Goal: Task Accomplishment & Management: Complete application form

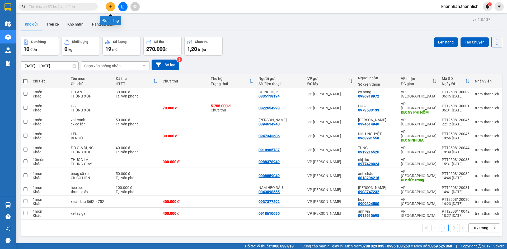
click at [107, 7] on button at bounding box center [110, 6] width 9 height 9
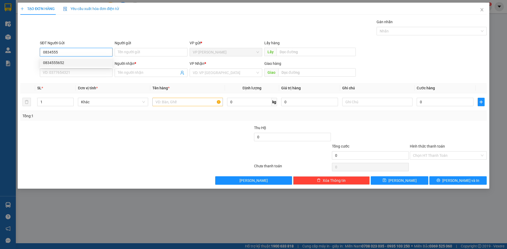
click at [59, 61] on div "0834555652" at bounding box center [76, 63] width 66 height 6
type input "0834555652"
type input "0944402044"
type input "chị phượng"
type input "0834555652"
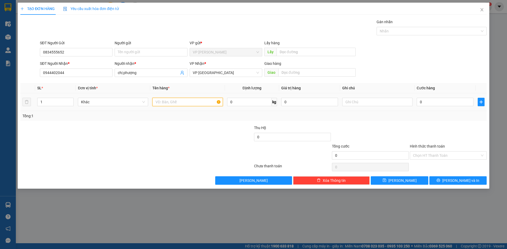
click at [164, 105] on input "text" at bounding box center [187, 102] width 70 height 8
type input "hs"
click at [380, 97] on div at bounding box center [377, 102] width 70 height 11
click at [377, 105] on input "text" at bounding box center [377, 102] width 70 height 8
type input "thùng xốp"
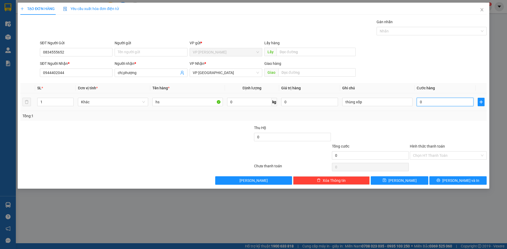
click at [439, 104] on input "0" at bounding box center [445, 102] width 57 height 8
type input "5"
type input "50"
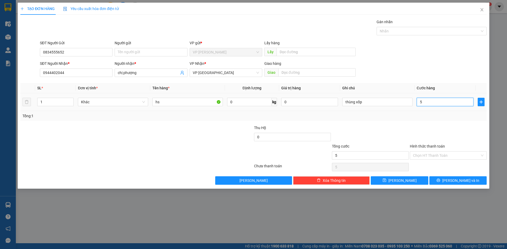
type input "50"
type input "500"
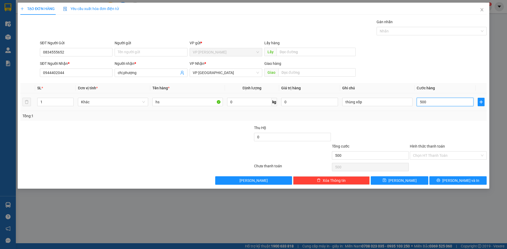
type input "5.000"
type input "50.000"
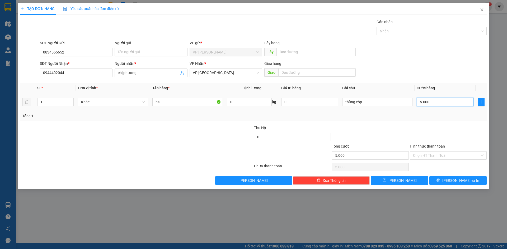
type input "50.000"
click at [394, 183] on button "Lưu" at bounding box center [399, 181] width 57 height 8
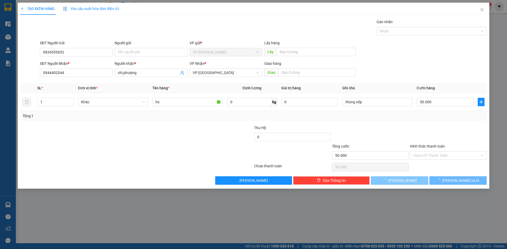
type input "0"
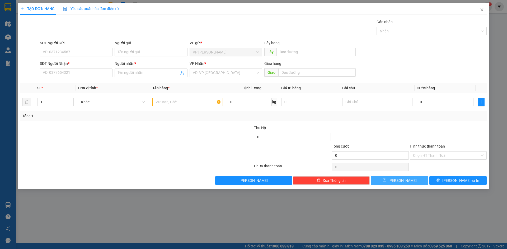
click at [371, 177] on button "Lưu" at bounding box center [399, 181] width 57 height 8
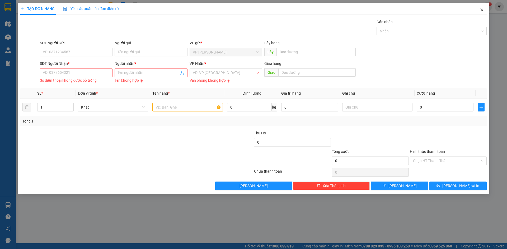
click at [480, 7] on span "Close" at bounding box center [481, 10] width 15 height 15
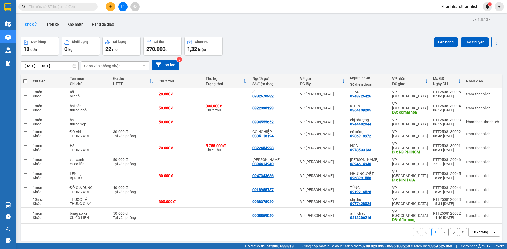
click at [485, 228] on div "10 / trang" at bounding box center [481, 232] width 24 height 8
click at [473, 186] on span "50 / trang" at bounding box center [477, 184] width 17 height 5
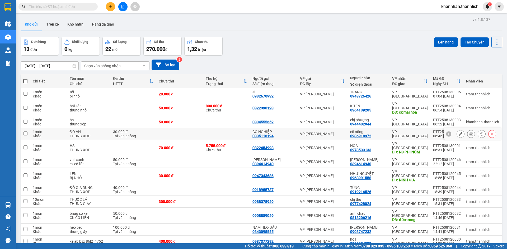
scroll to position [24, 0]
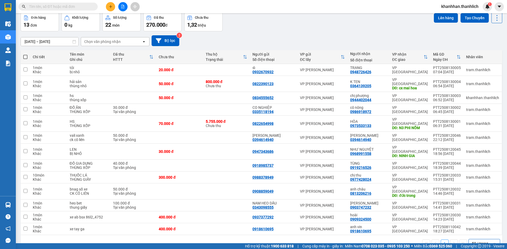
click at [109, 8] on button at bounding box center [110, 6] width 9 height 9
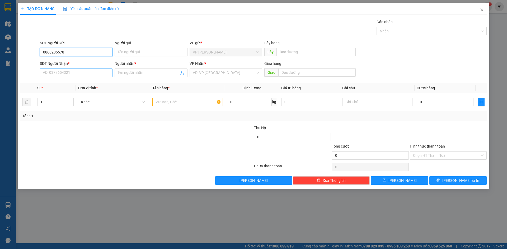
type input "0868205578"
click at [95, 74] on input "SĐT Người Nhận *" at bounding box center [76, 73] width 73 height 8
type input "0936936923"
click at [134, 72] on input "Người nhận *" at bounding box center [148, 73] width 61 height 6
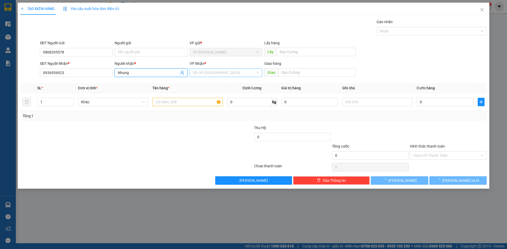
type input "Nhung"
click at [220, 73] on input "search" at bounding box center [224, 73] width 63 height 8
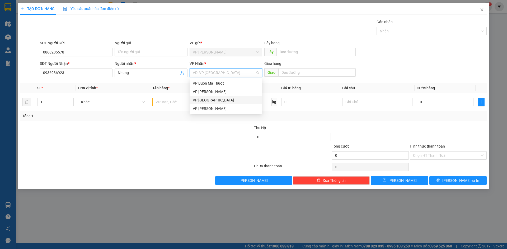
click at [212, 100] on div "VP [GEOGRAPHIC_DATA]" at bounding box center [226, 100] width 66 height 6
click at [166, 103] on input "text" at bounding box center [187, 102] width 70 height 8
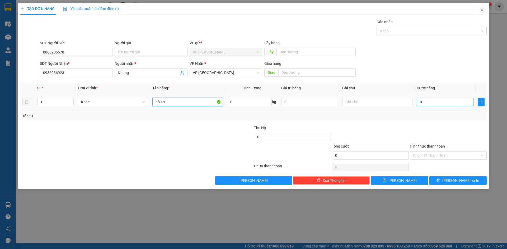
type input "hồ sơ"
click at [427, 98] on input "0" at bounding box center [445, 102] width 57 height 8
click at [135, 48] on div "Người gửi" at bounding box center [151, 44] width 73 height 8
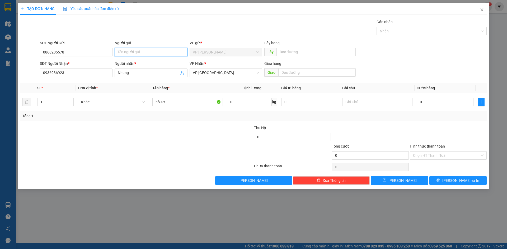
click at [136, 51] on input "Người gửi" at bounding box center [151, 52] width 73 height 8
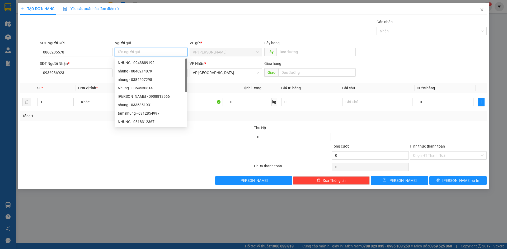
type input "V"
type input "Huy"
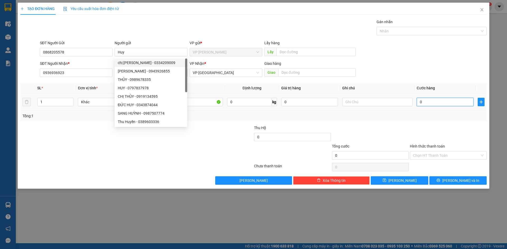
click at [437, 101] on input "0" at bounding box center [445, 102] width 57 height 8
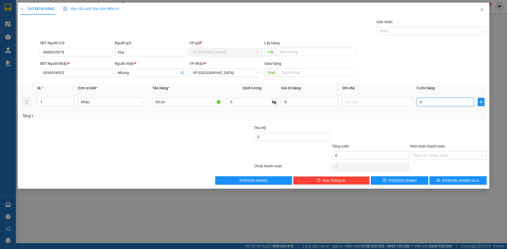
type input "3"
type input "30"
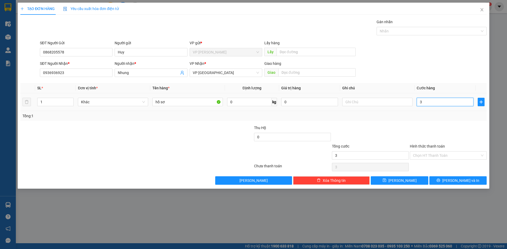
type input "30"
type input "300"
type input "3.000"
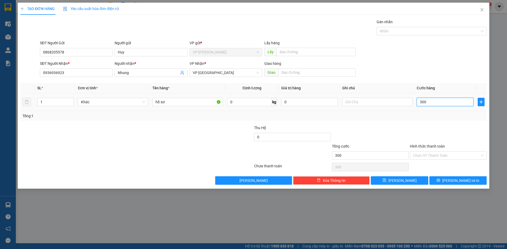
type input "3.000"
type input "30.000"
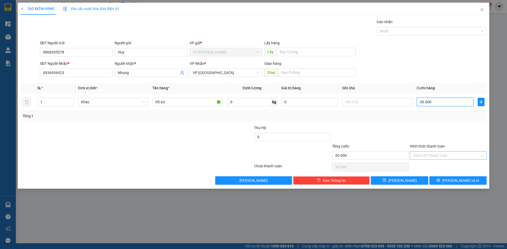
type input "30.000"
click at [418, 157] on input "Hình thức thanh toán" at bounding box center [446, 156] width 67 height 8
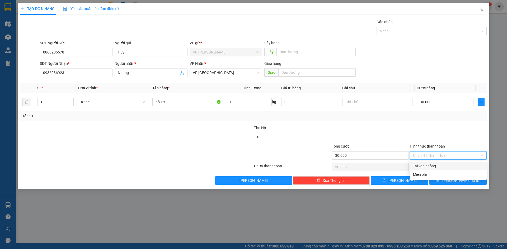
click at [419, 164] on div "Tại văn phòng" at bounding box center [448, 166] width 70 height 6
type input "0"
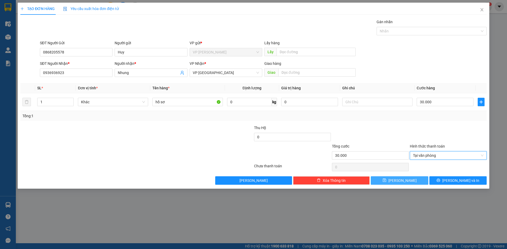
click at [407, 180] on button "[PERSON_NAME]" at bounding box center [399, 181] width 57 height 8
type input "0"
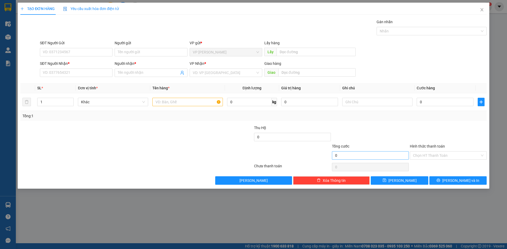
drag, startPoint x: 369, startPoint y: 139, endPoint x: 358, endPoint y: 156, distance: 20.5
click at [481, 7] on span "Close" at bounding box center [481, 10] width 15 height 15
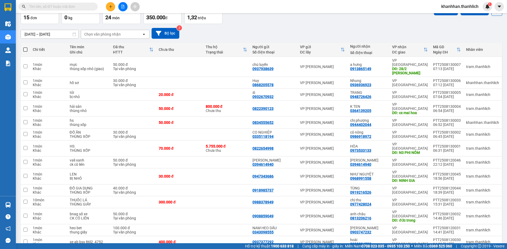
scroll to position [22, 0]
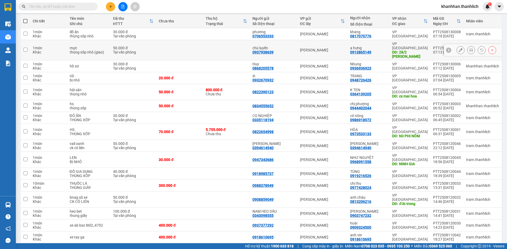
scroll to position [61, 0]
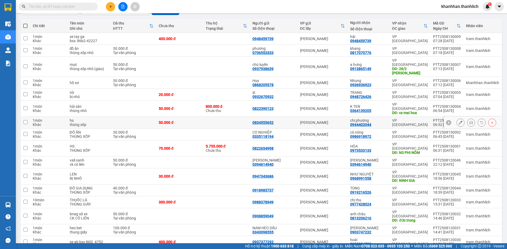
scroll to position [46, 0]
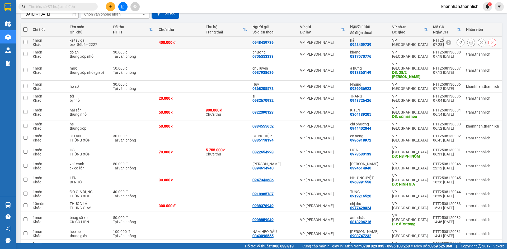
scroll to position [53, 0]
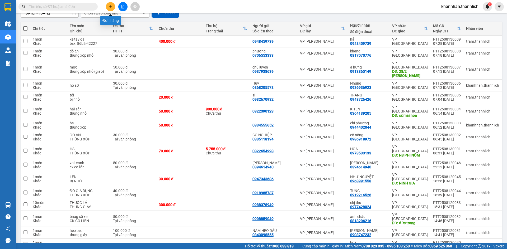
click at [110, 7] on icon "plus" at bounding box center [111, 7] width 4 height 4
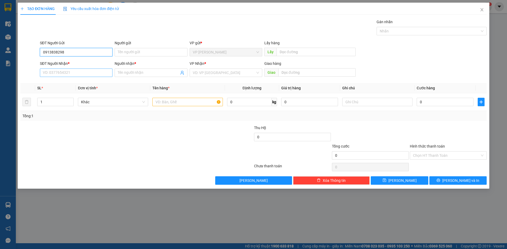
type input "0913838298"
click at [77, 74] on input "SĐT Người Nhận *" at bounding box center [76, 73] width 73 height 8
type input "0972924515"
click at [55, 83] on div "0972924515 - vân" at bounding box center [76, 84] width 66 height 6
type input "vân"
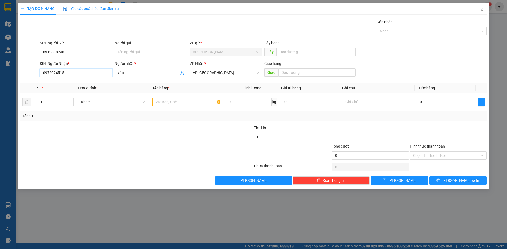
type input "0972924515"
click at [150, 72] on input "vân" at bounding box center [148, 73] width 61 height 6
type input "vân (0945565699)"
drag, startPoint x: 216, startPoint y: 100, endPoint x: 211, endPoint y: 107, distance: 8.3
click at [211, 107] on div at bounding box center [187, 102] width 70 height 11
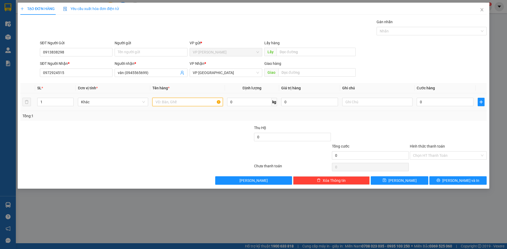
type input "D"
type input "HỒ SƠ"
click at [427, 99] on input "0" at bounding box center [445, 102] width 57 height 8
type input "3"
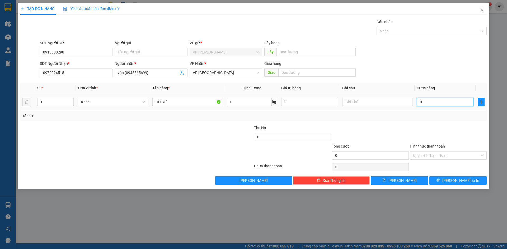
type input "3"
type input "30"
type input "300"
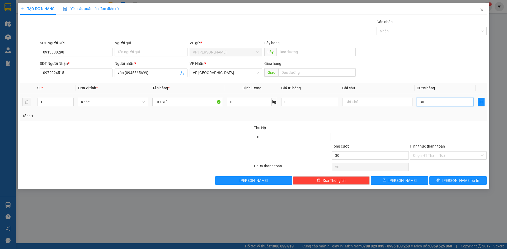
type input "300"
type input "3.000"
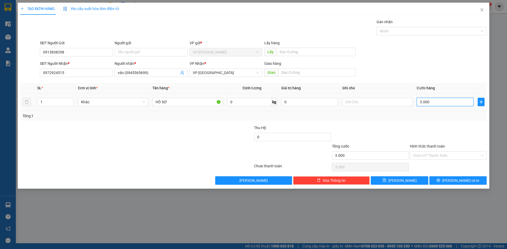
type input "30.000"
click at [428, 148] on label "Hình thức thanh toán" at bounding box center [427, 146] width 35 height 4
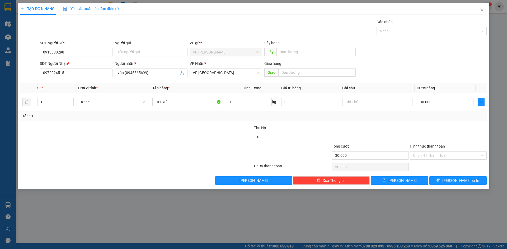
click at [428, 152] on input "Hình thức thanh toán" at bounding box center [446, 156] width 67 height 8
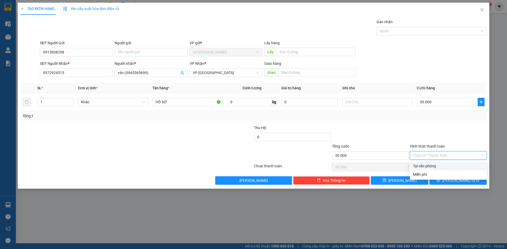
click at [427, 152] on input "Hình thức thanh toán" at bounding box center [446, 156] width 67 height 8
click at [426, 163] on div "Tại văn phòng" at bounding box center [448, 166] width 70 height 6
type input "0"
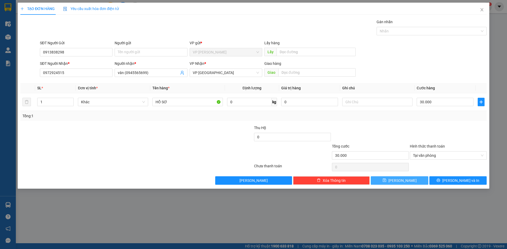
click at [412, 182] on button "Lưu" at bounding box center [399, 181] width 57 height 8
type input "0"
click at [483, 8] on span "Close" at bounding box center [481, 10] width 15 height 15
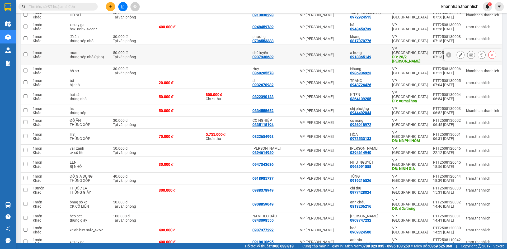
scroll to position [84, 0]
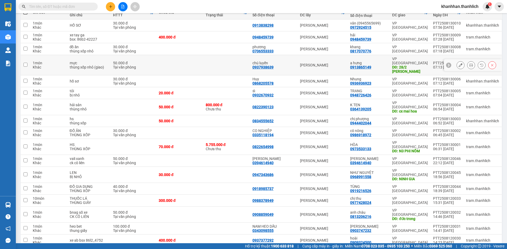
scroll to position [84, 0]
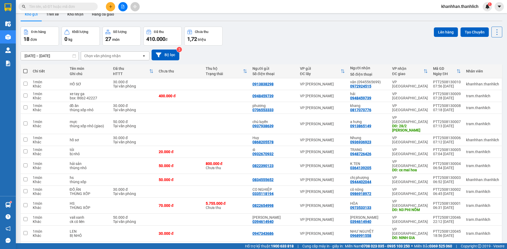
scroll to position [5, 0]
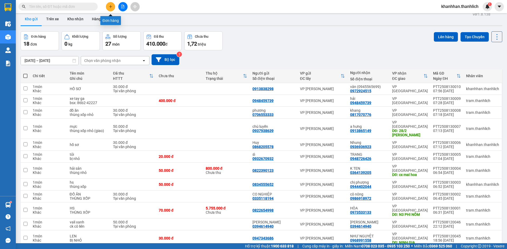
click at [112, 6] on icon "plus" at bounding box center [111, 7] width 4 height 4
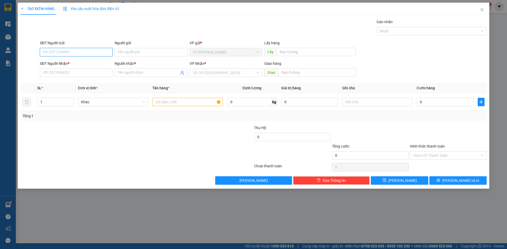
click at [80, 49] on input "SĐT Người Gửi" at bounding box center [76, 52] width 73 height 8
type input "0367150150"
click at [90, 61] on div "0367150150" at bounding box center [76, 63] width 66 height 6
type input "0974392826"
type input "c linh"
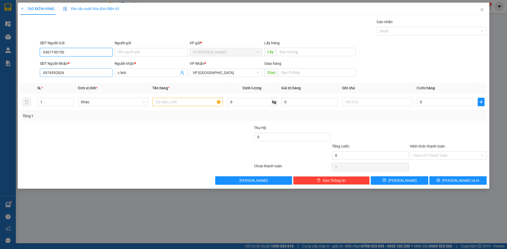
type input "0367150150"
click at [95, 73] on input "0974392826" at bounding box center [76, 73] width 73 height 8
type input "0986520560"
click at [85, 82] on div "0986520560 - C XUAN6 TINH" at bounding box center [76, 84] width 66 height 6
type input "C XUAN6 TINH"
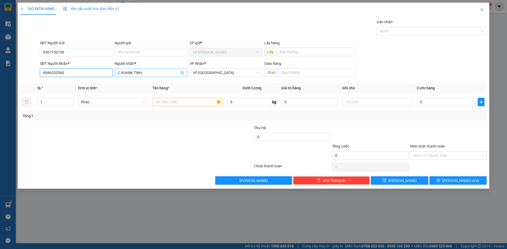
type input "0986520560"
click at [155, 74] on input "C XUAN6 TINH" at bounding box center [148, 73] width 61 height 6
type input "C"
type input "p"
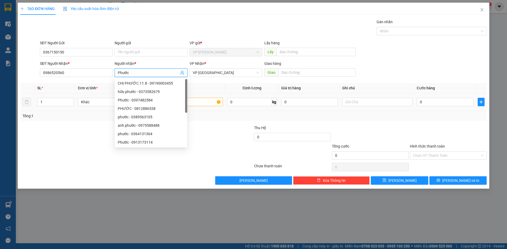
type input "Phước"
click at [197, 106] on input "text" at bounding box center [187, 102] width 70 height 8
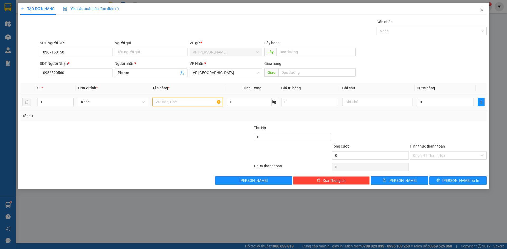
click at [196, 101] on input "text" at bounding box center [187, 102] width 70 height 8
type input "sò"
click at [364, 100] on input "text" at bounding box center [377, 102] width 70 height 8
type input "thùng xốp"
click at [422, 103] on input "0" at bounding box center [445, 102] width 57 height 8
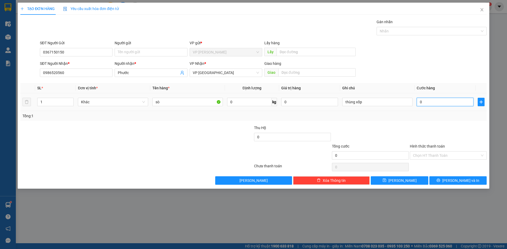
type input "3"
type input "30"
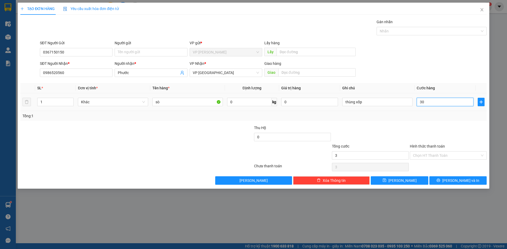
type input "30"
type input "300"
type input "3.000"
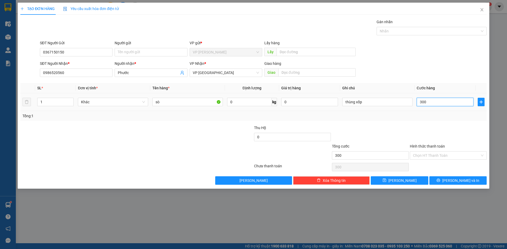
type input "3.000"
type input "30.000"
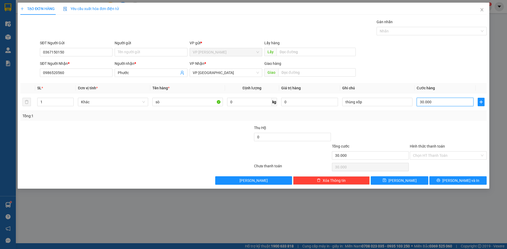
type input "30.000"
click at [410, 180] on button "[PERSON_NAME]" at bounding box center [399, 181] width 57 height 8
type input "0"
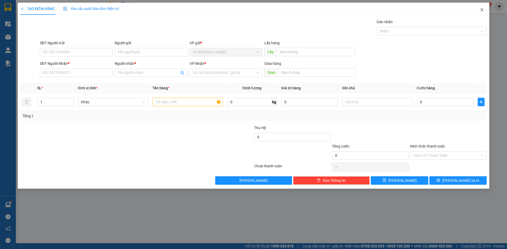
click at [481, 6] on span "Close" at bounding box center [481, 10] width 15 height 15
